Goal: Transaction & Acquisition: Obtain resource

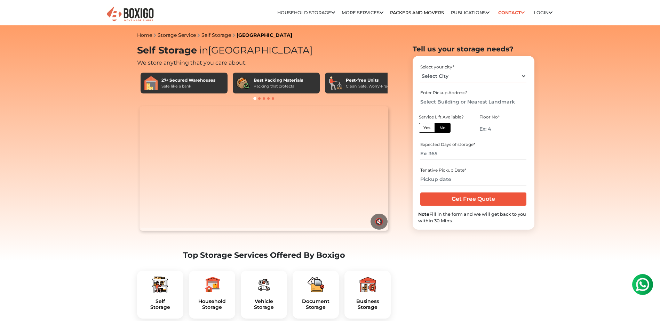
click at [516, 77] on select "Select City [GEOGRAPHIC_DATA] [GEOGRAPHIC_DATA] [GEOGRAPHIC_DATA] [GEOGRAPHIC_D…" at bounding box center [473, 76] width 106 height 12
select select "[GEOGRAPHIC_DATA]"
click at [420, 70] on select "Select City [GEOGRAPHIC_DATA] [GEOGRAPHIC_DATA] [GEOGRAPHIC_DATA] [GEOGRAPHIC_D…" at bounding box center [473, 76] width 106 height 12
click at [511, 99] on input "text" at bounding box center [473, 102] width 106 height 12
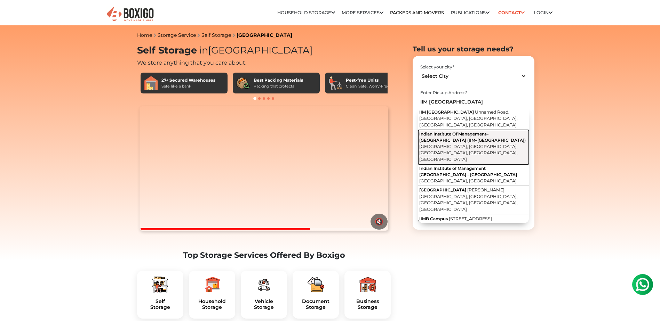
click at [457, 144] on span "Bannerghatta Road, Sundar Ram Shetty Nagar, Bilekahalli, Bengaluru, Karnataka" at bounding box center [468, 153] width 98 height 18
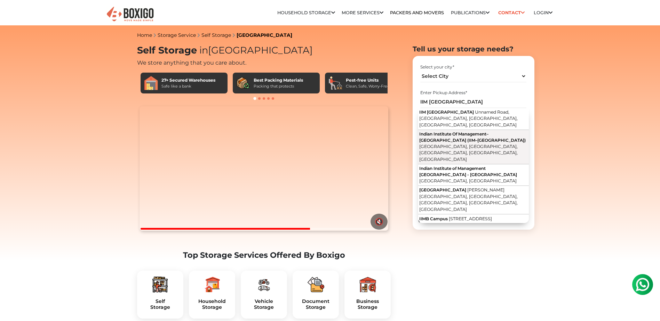
type input "Indian Institute Of Management–Bangalore (IIM–Bangalore), Bannerghatta Road, Su…"
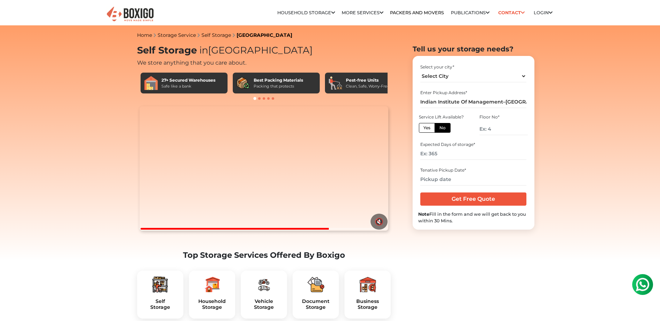
click at [425, 130] on label "Yes" at bounding box center [427, 128] width 16 height 10
click at [425, 129] on input "Yes" at bounding box center [425, 127] width 5 height 5
radio input "true"
click at [475, 201] on input "Get Free Quote" at bounding box center [473, 199] width 106 height 13
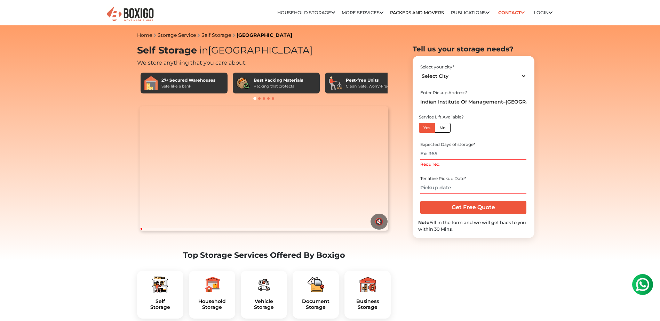
click at [643, 22] on thrush-future at bounding box center [330, 160] width 660 height 321
click at [639, 20] on thrush-future at bounding box center [330, 160] width 660 height 321
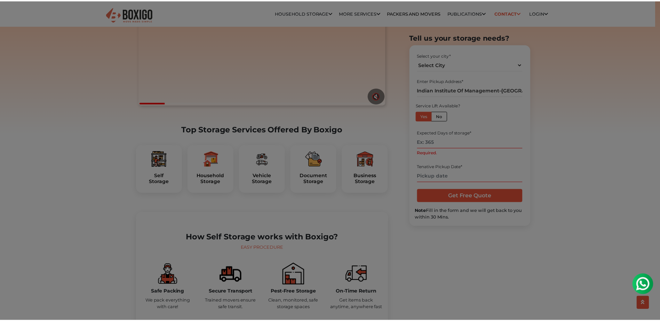
scroll to position [139, 0]
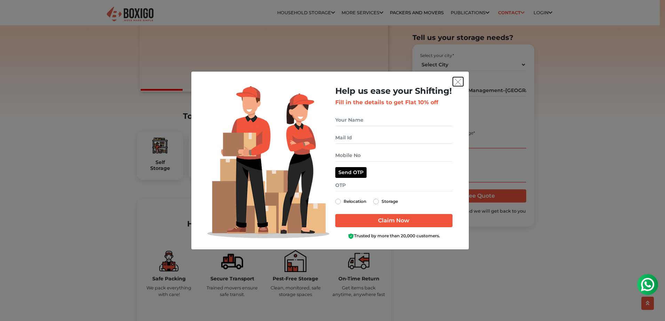
click at [460, 82] on img "get free quote dialog" at bounding box center [458, 82] width 6 height 6
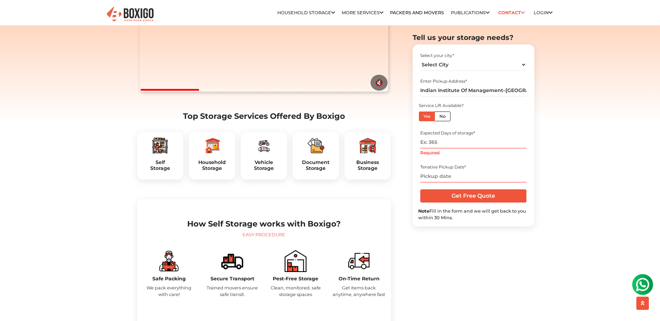
scroll to position [174, 0]
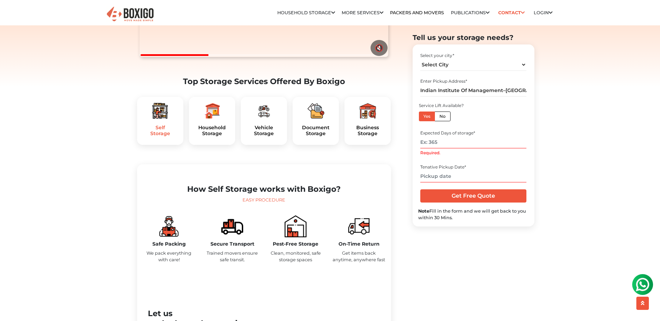
click at [165, 137] on h5 "Self Storage" at bounding box center [160, 131] width 35 height 12
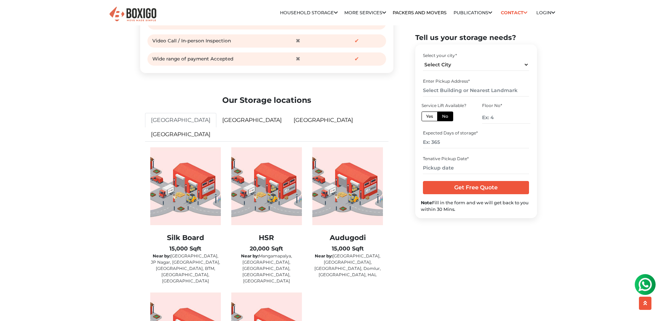
scroll to position [1078, 0]
